Goal: Check status: Check status

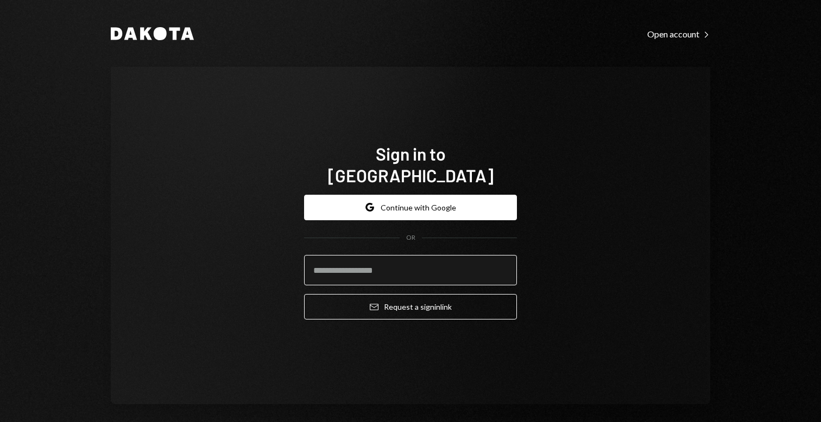
click at [354, 255] on input "email" at bounding box center [410, 270] width 213 height 30
type input "**********"
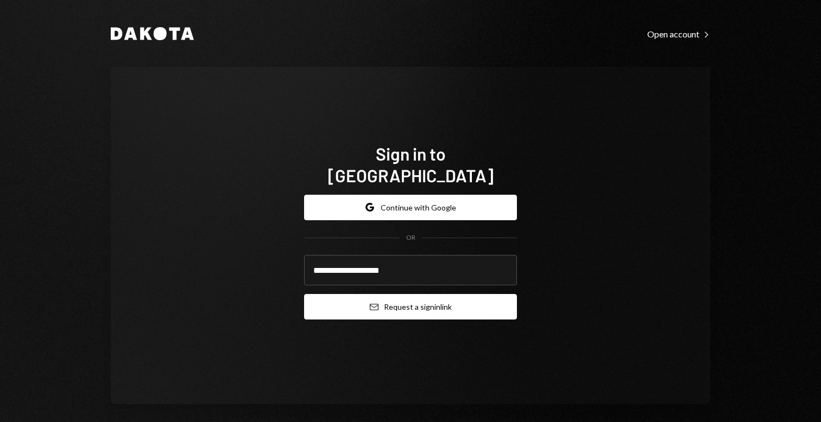
click at [378, 294] on button "Email Request a sign in link" at bounding box center [410, 307] width 213 height 26
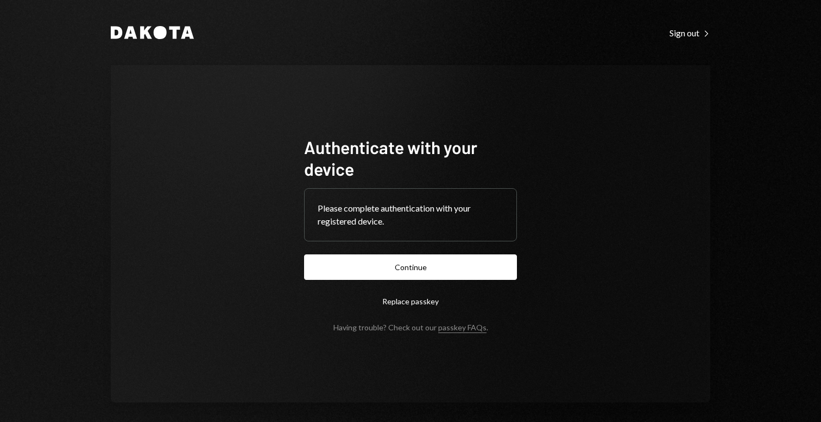
click at [404, 290] on button "Replace passkey" at bounding box center [410, 302] width 213 height 26
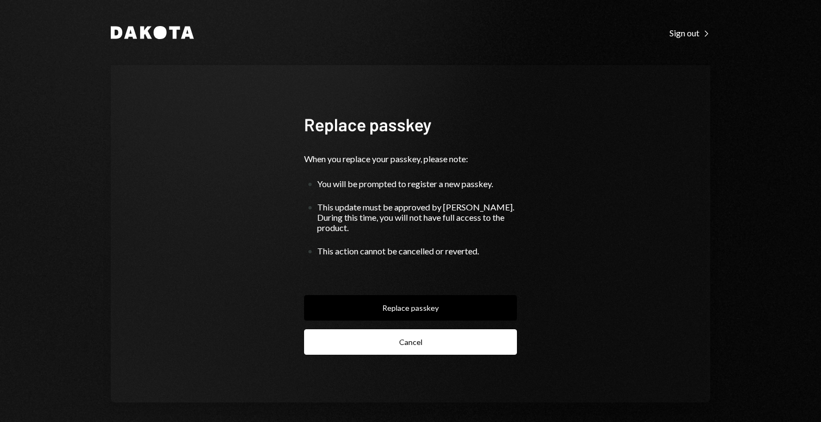
click at [411, 333] on button "Cancel" at bounding box center [410, 343] width 213 height 26
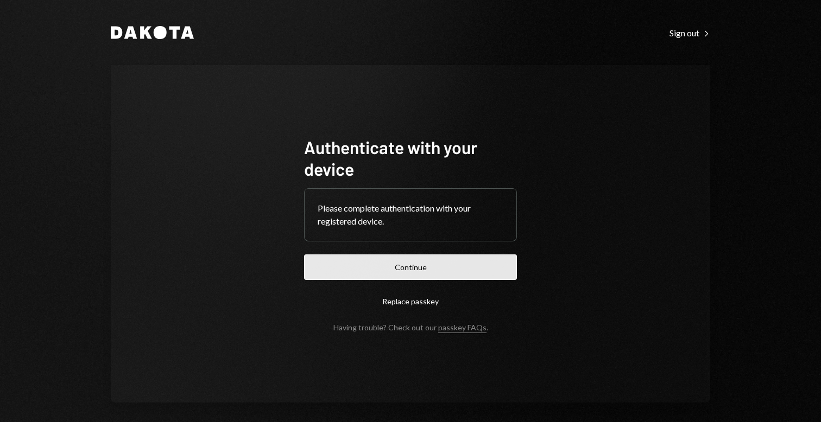
click at [398, 257] on button "Continue" at bounding box center [410, 268] width 213 height 26
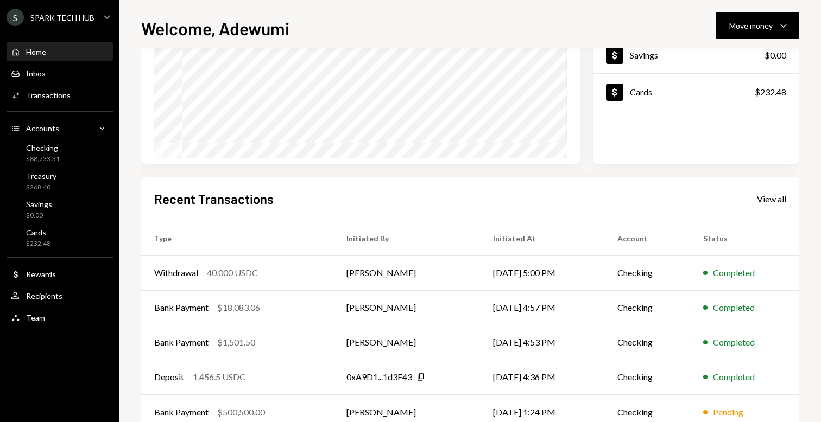
scroll to position [180, 0]
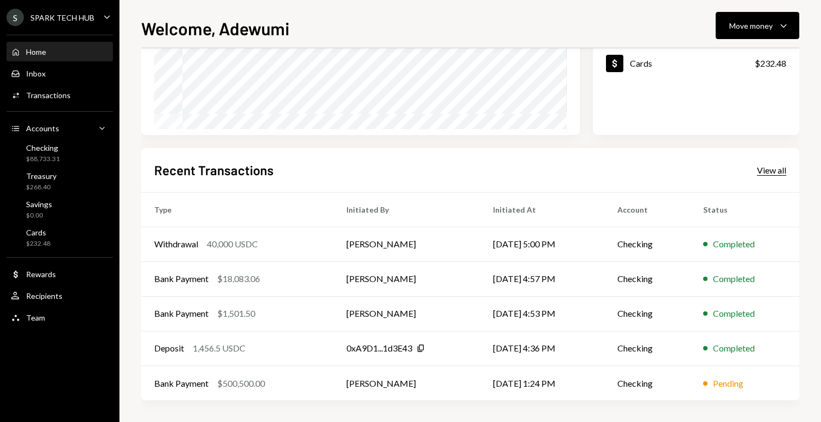
click at [773, 166] on div "View all" at bounding box center [771, 170] width 29 height 11
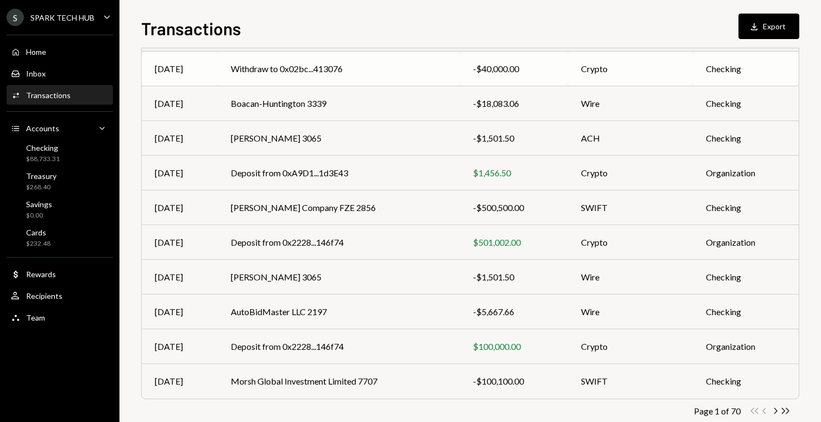
scroll to position [144, 0]
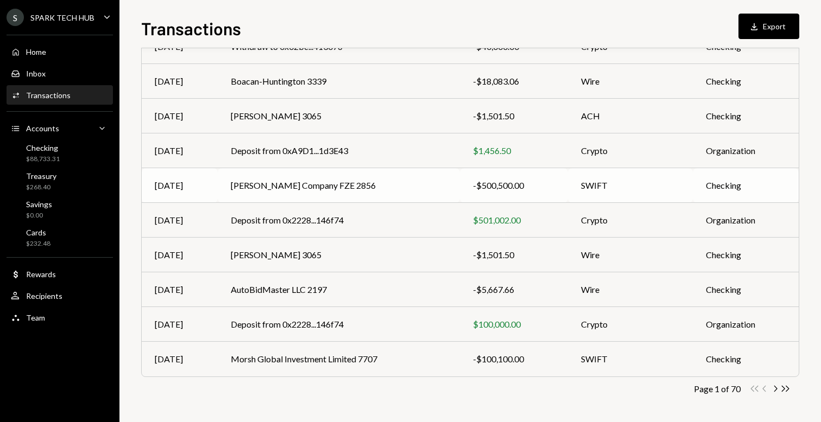
click at [509, 184] on div "-$500,500.00" at bounding box center [514, 185] width 82 height 13
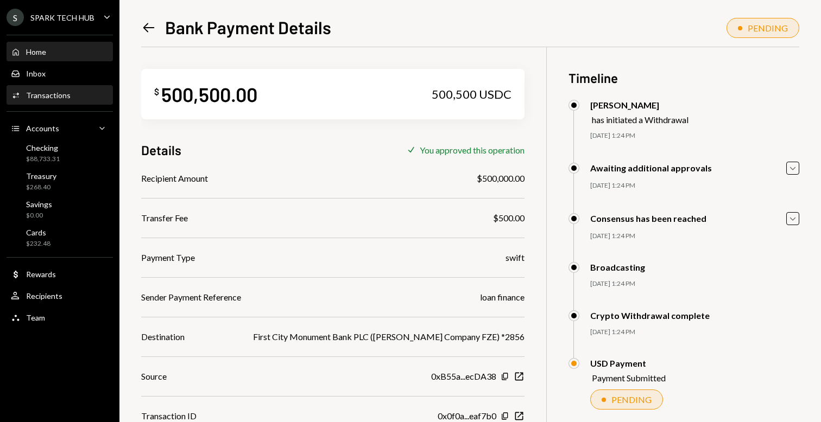
click at [59, 46] on div "Home Home" at bounding box center [60, 52] width 98 height 18
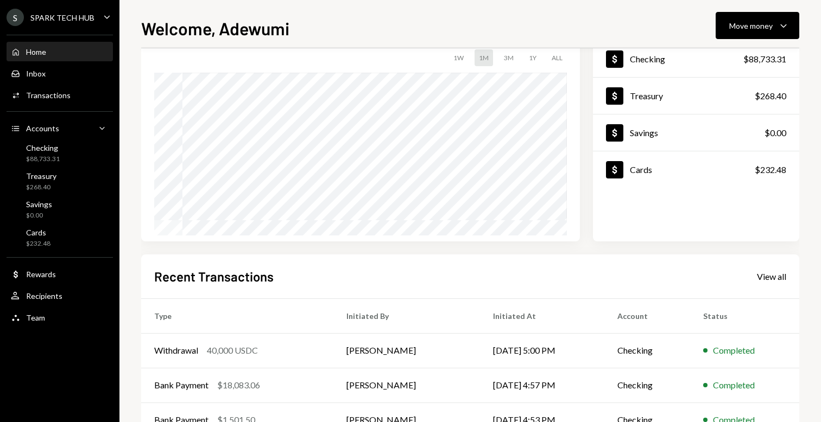
scroll to position [180, 0]
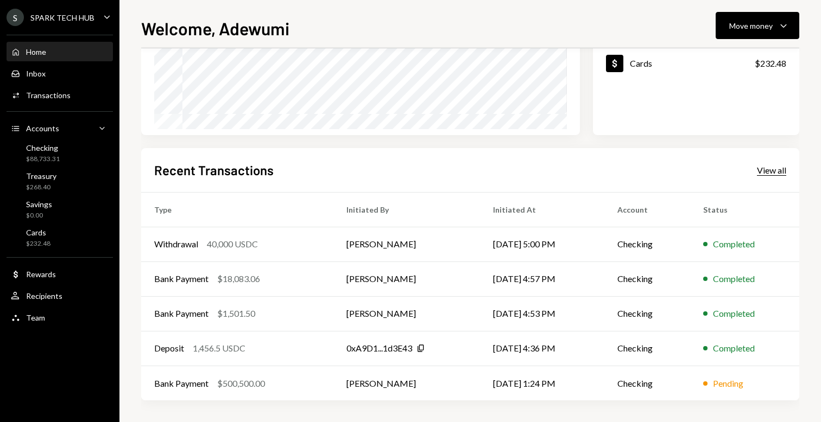
click at [779, 174] on div "View all" at bounding box center [771, 170] width 29 height 11
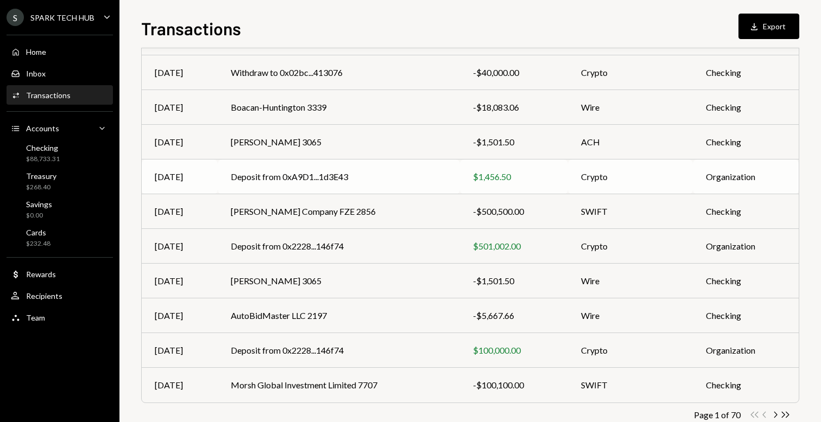
scroll to position [144, 0]
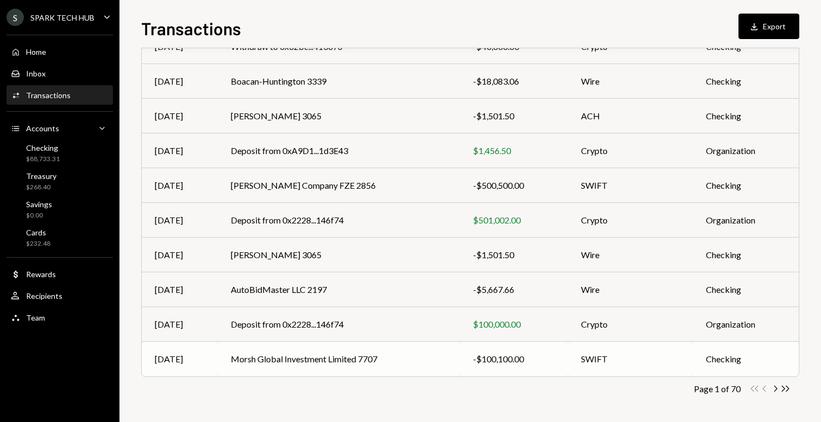
click at [350, 363] on td "Morsh Global Investment Limited 7707" at bounding box center [339, 359] width 242 height 35
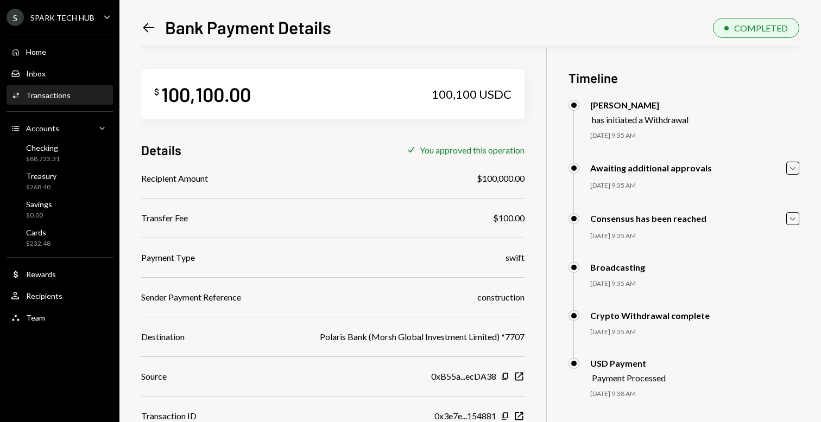
scroll to position [47, 0]
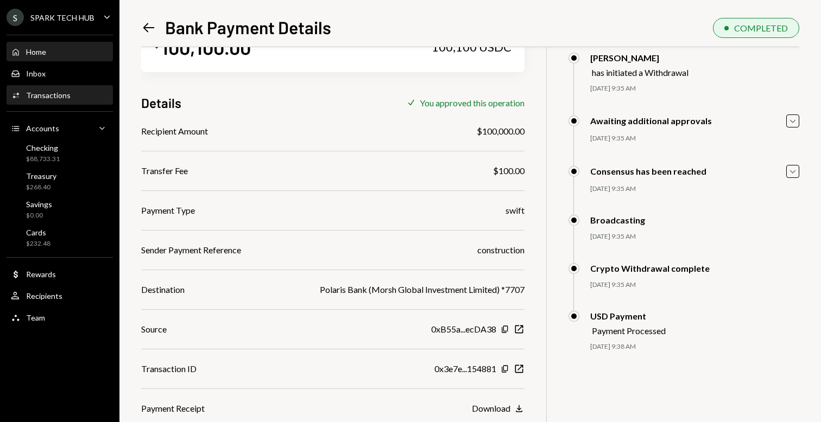
click at [42, 60] on div "Home Home" at bounding box center [60, 52] width 98 height 18
